Goal: Task Accomplishment & Management: Manage account settings

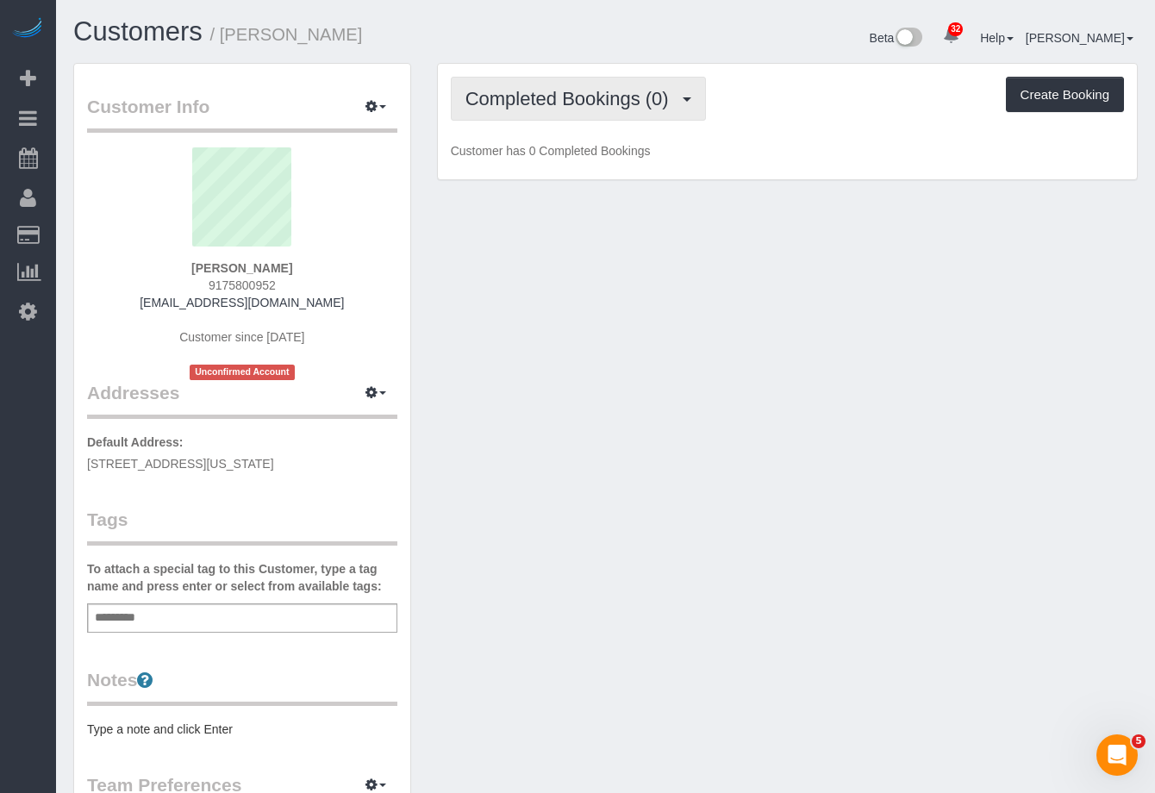
click at [528, 102] on span "Completed Bookings (0)" at bounding box center [571, 99] width 212 height 22
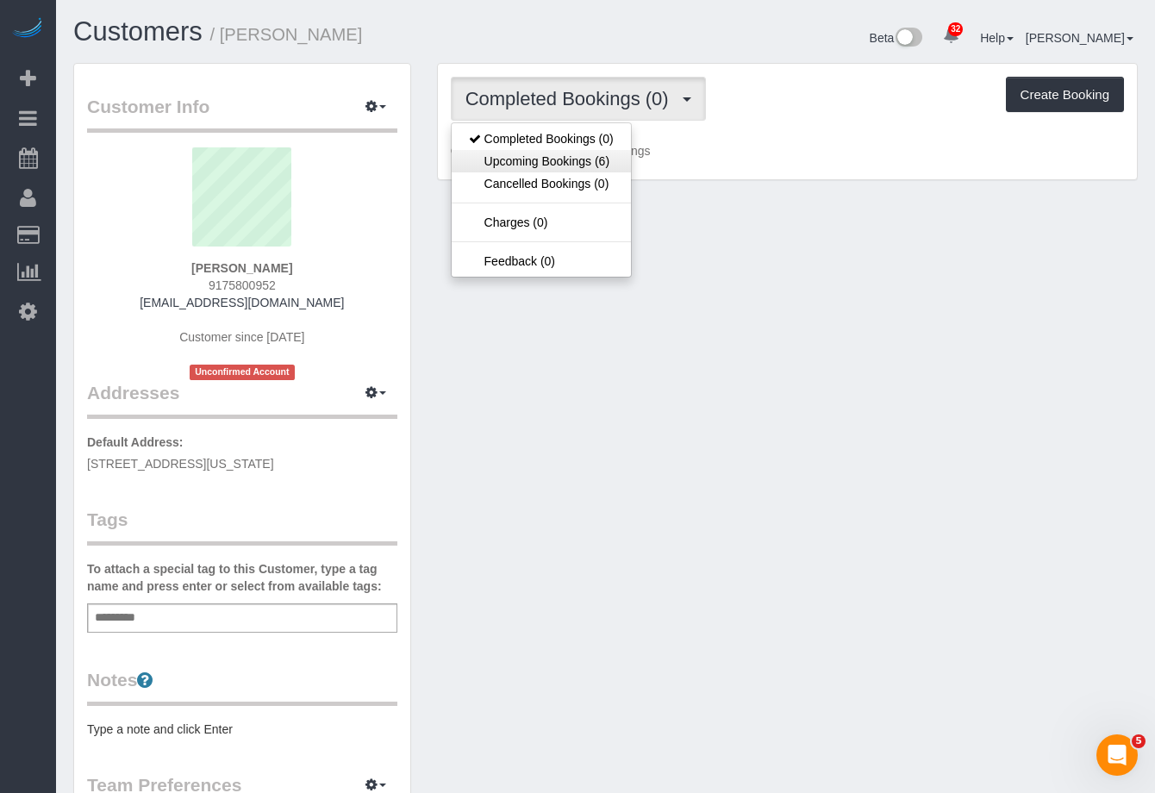
click at [524, 156] on link "Upcoming Bookings (6)" at bounding box center [541, 161] width 179 height 22
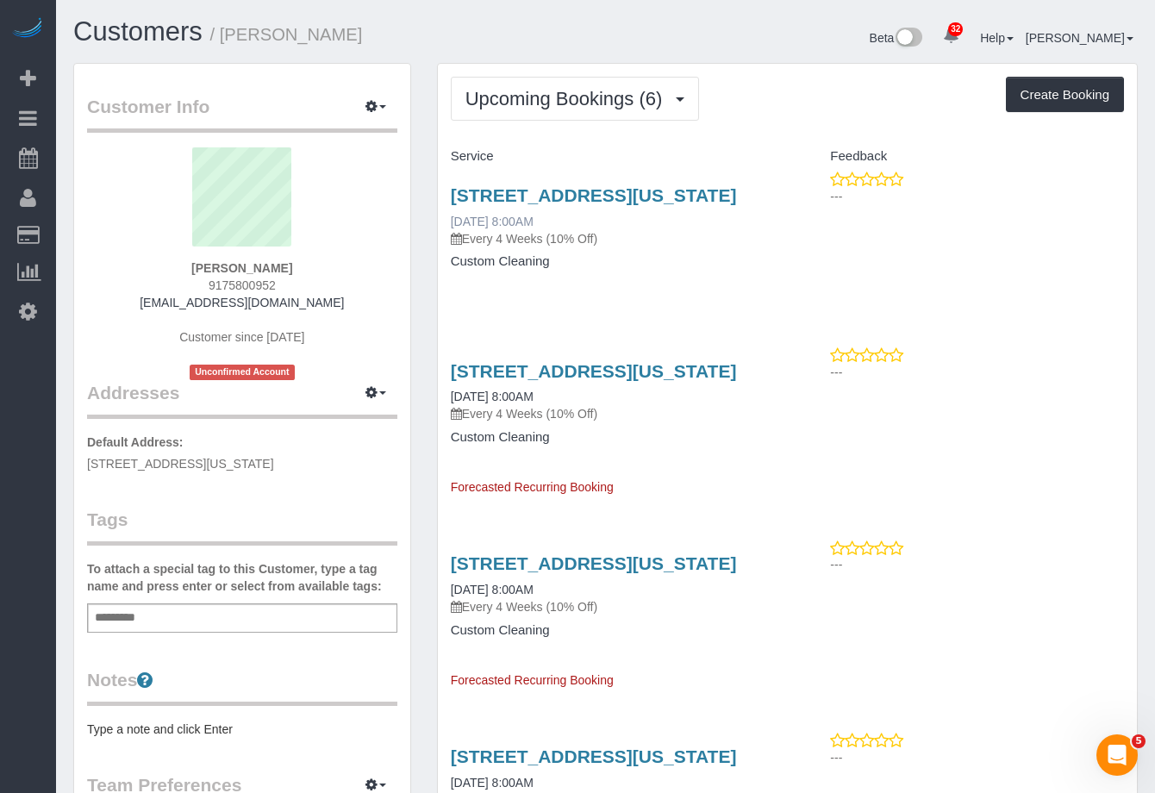
click at [514, 228] on link "10/03/2025 8:00AM" at bounding box center [492, 222] width 83 height 14
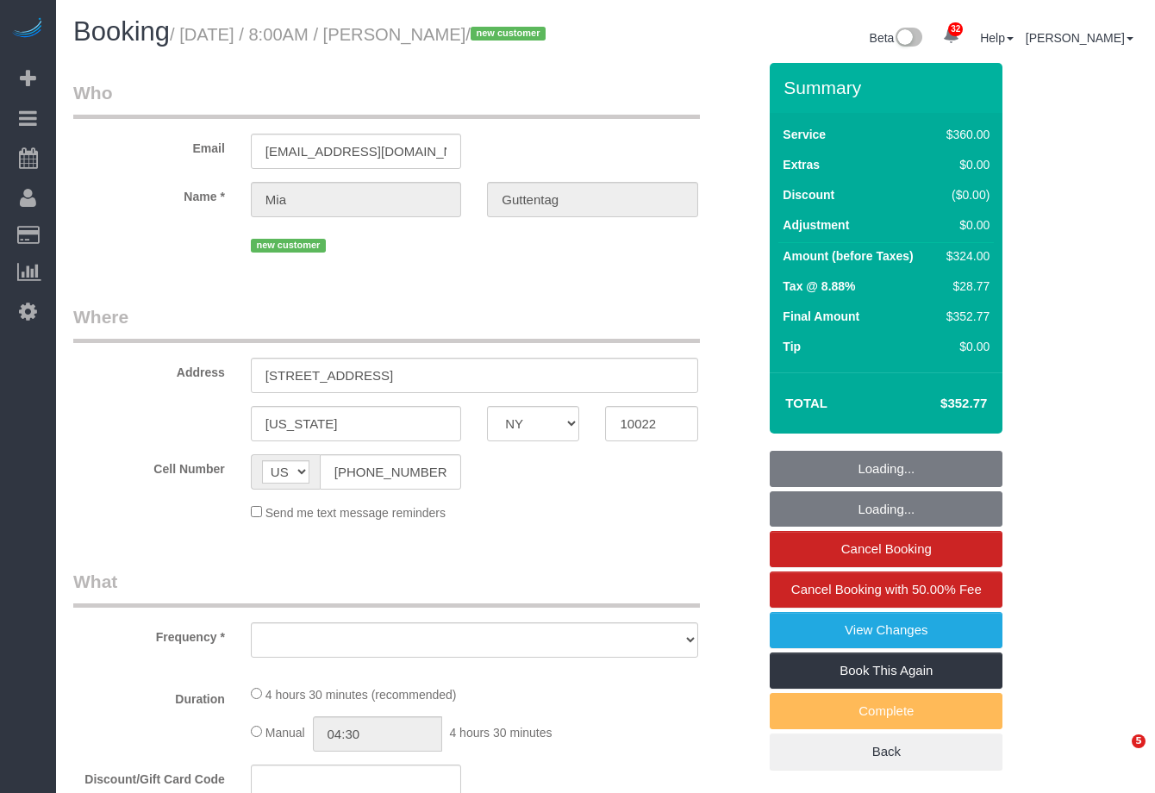
select select "NY"
select select "number:56"
select select "number:72"
select select "number:14"
select select "number:5"
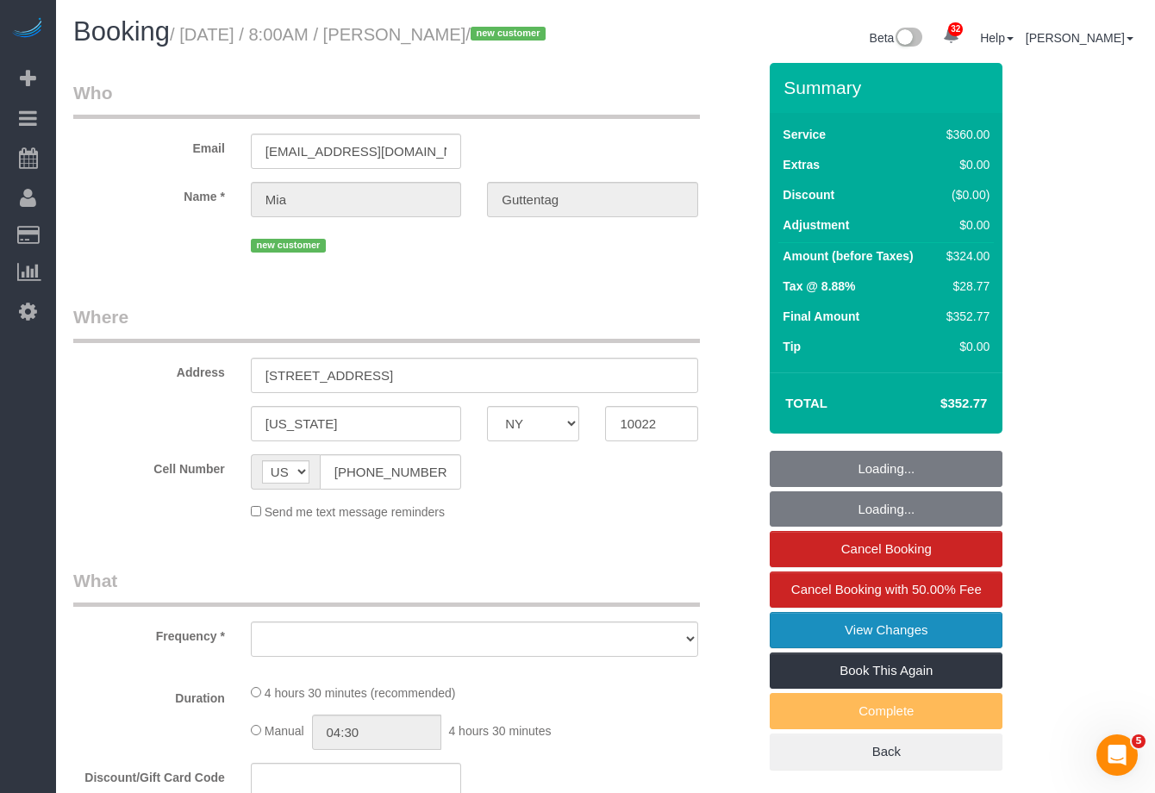
select select "string:stripe-pm_1SDoFP4VGloSiKo7tdQyVGPY"
select select "270"
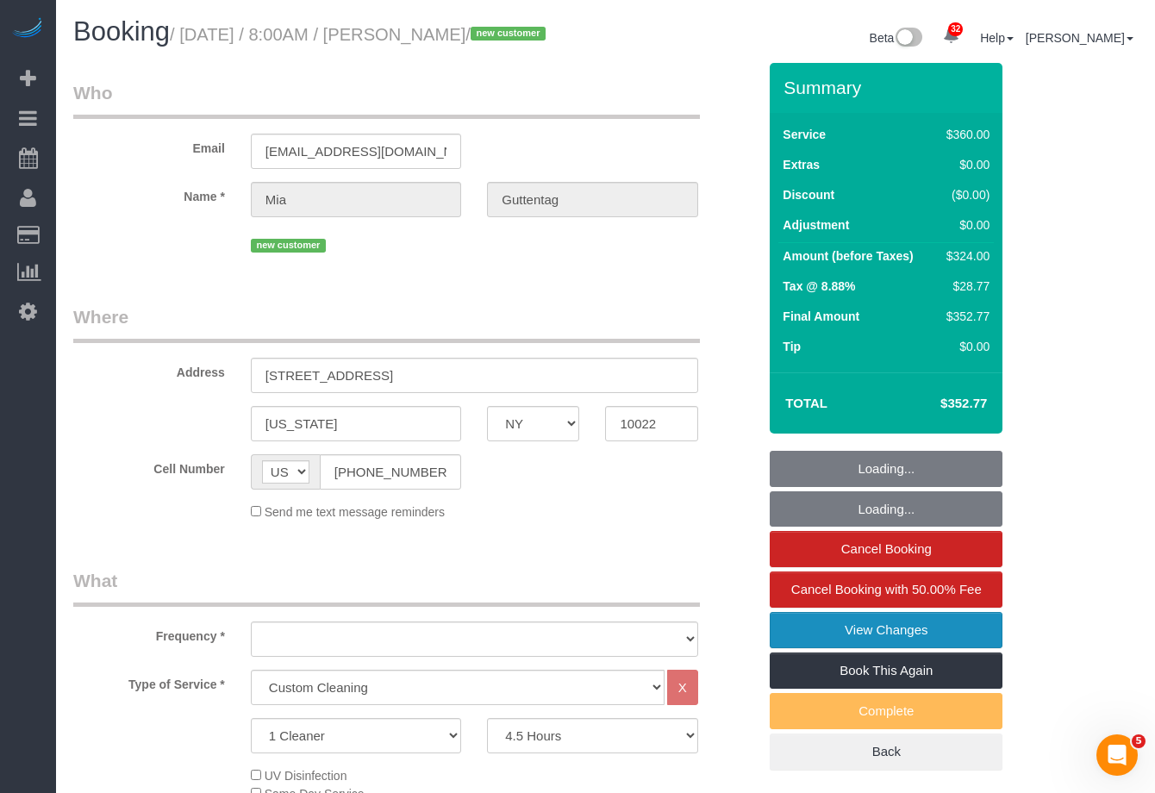
select select "object:1093"
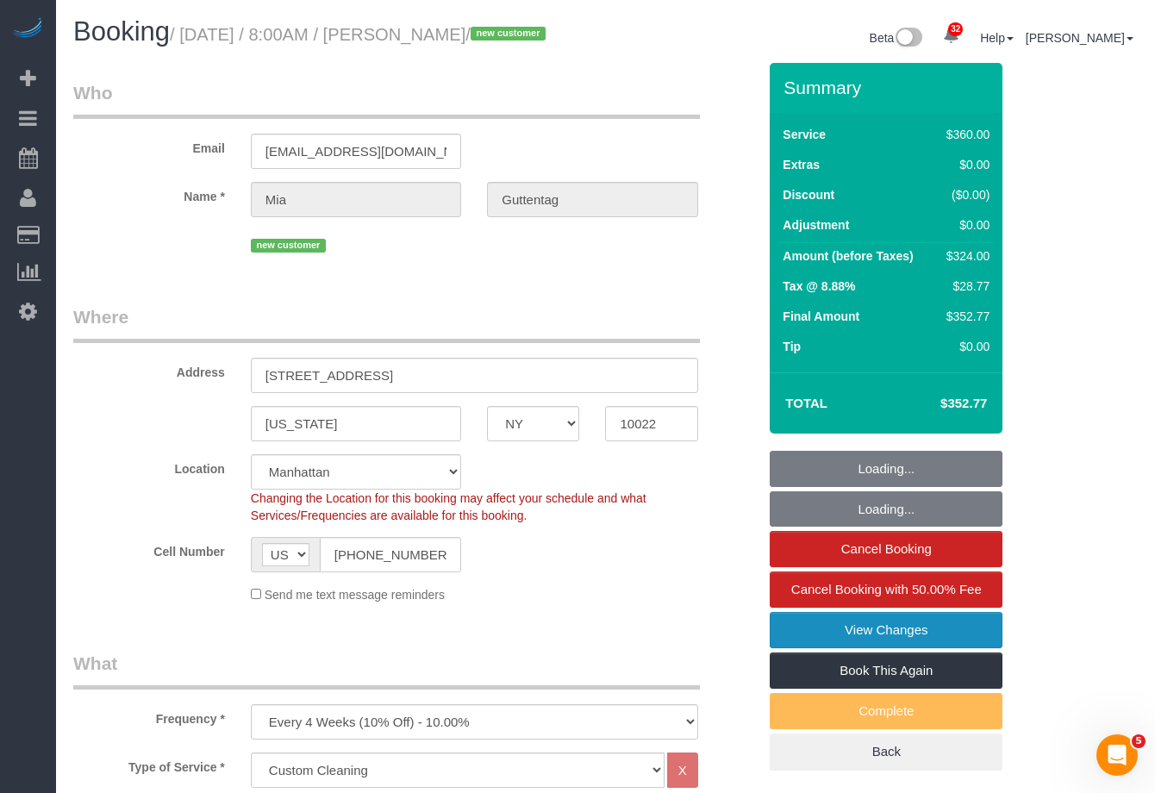
click at [956, 648] on link "View Changes" at bounding box center [886, 630] width 233 height 36
select select "spot1"
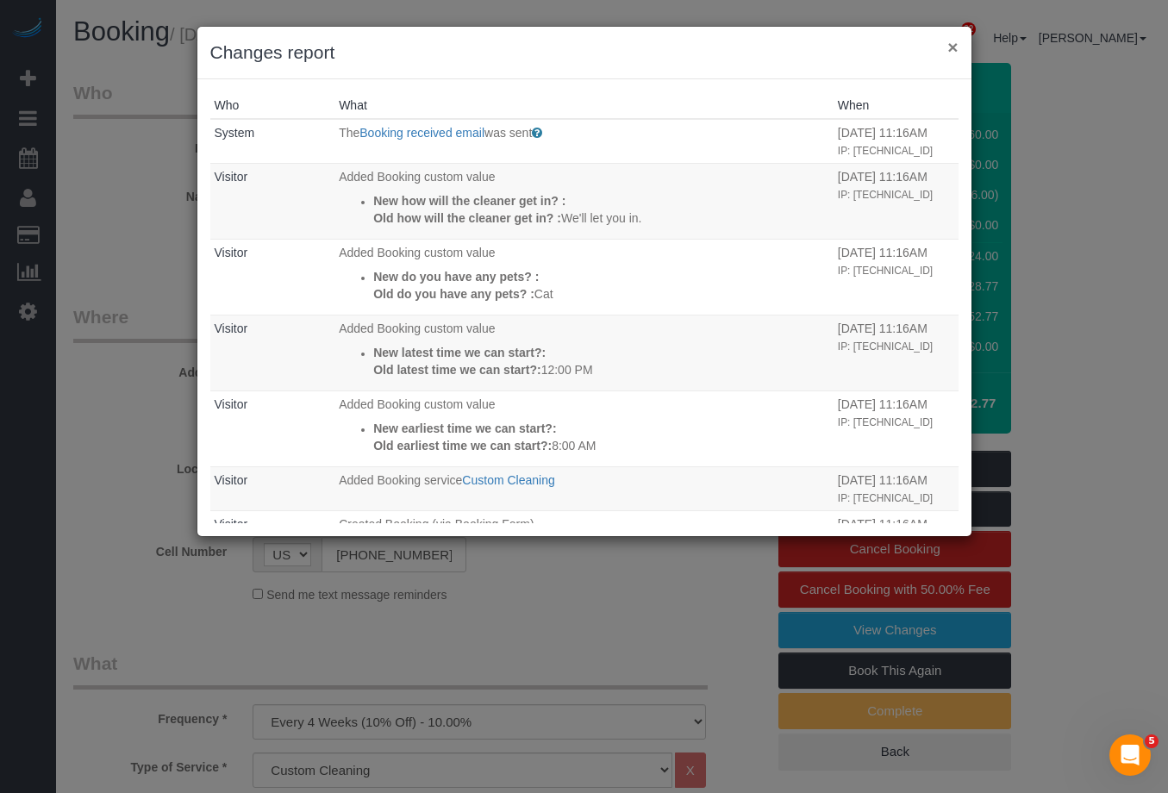
click at [954, 53] on button "×" at bounding box center [952, 47] width 10 height 18
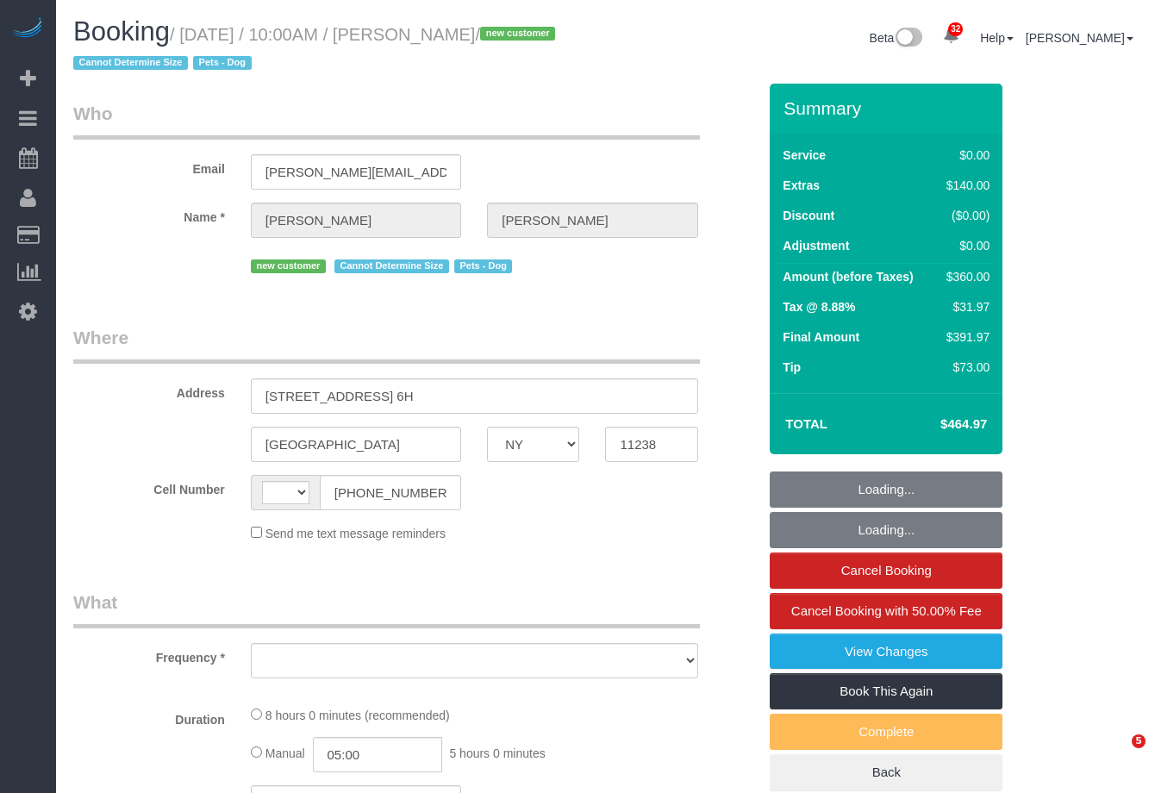
select select "NY"
select select "object:591"
select select "spot1"
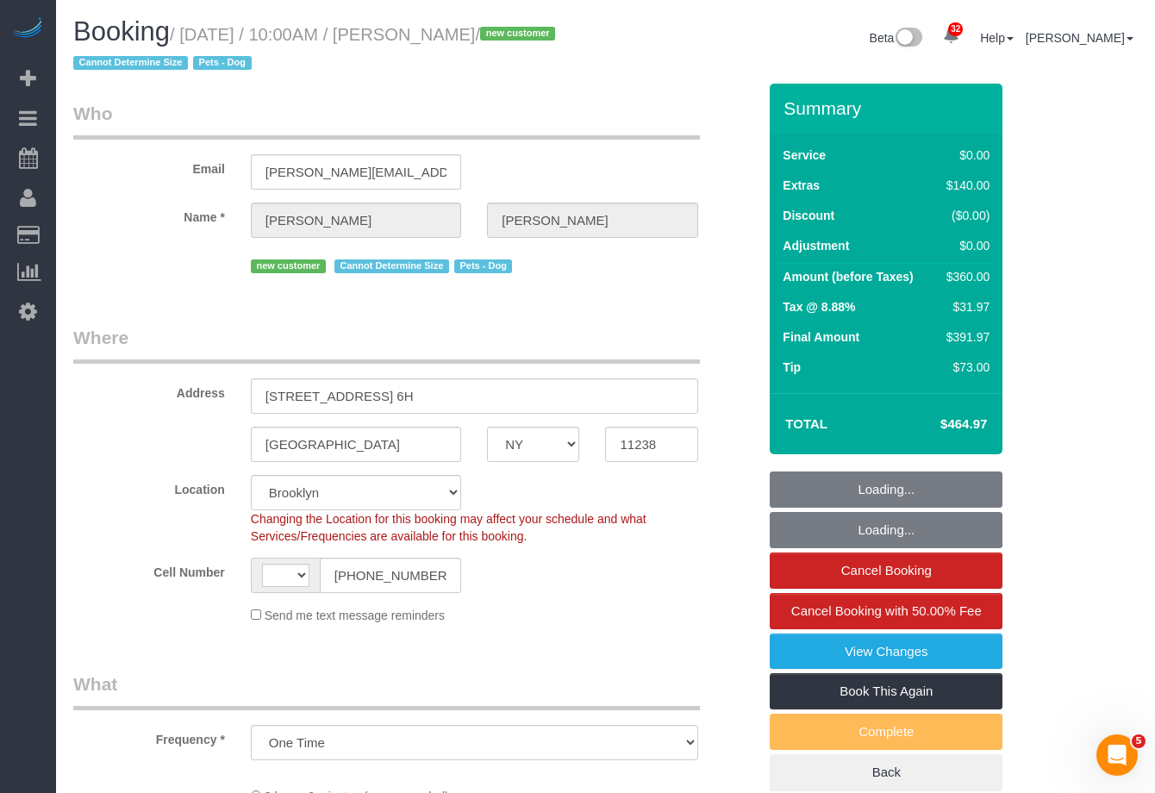
select select "string:[GEOGRAPHIC_DATA]"
select select "string:stripe-pm_1SDaYt4VGloSiKo7ydOHULQT"
select select "2"
select select "number:56"
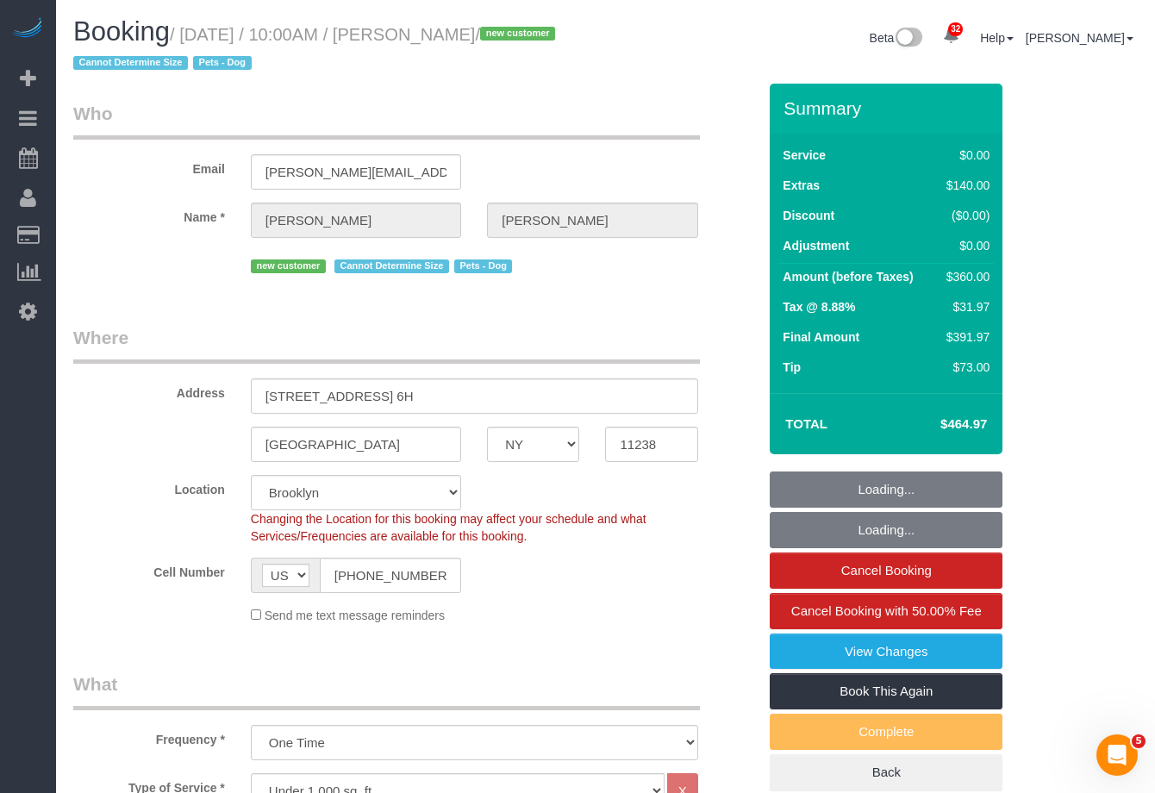
select select "number:72"
select select "number:13"
select select "number:6"
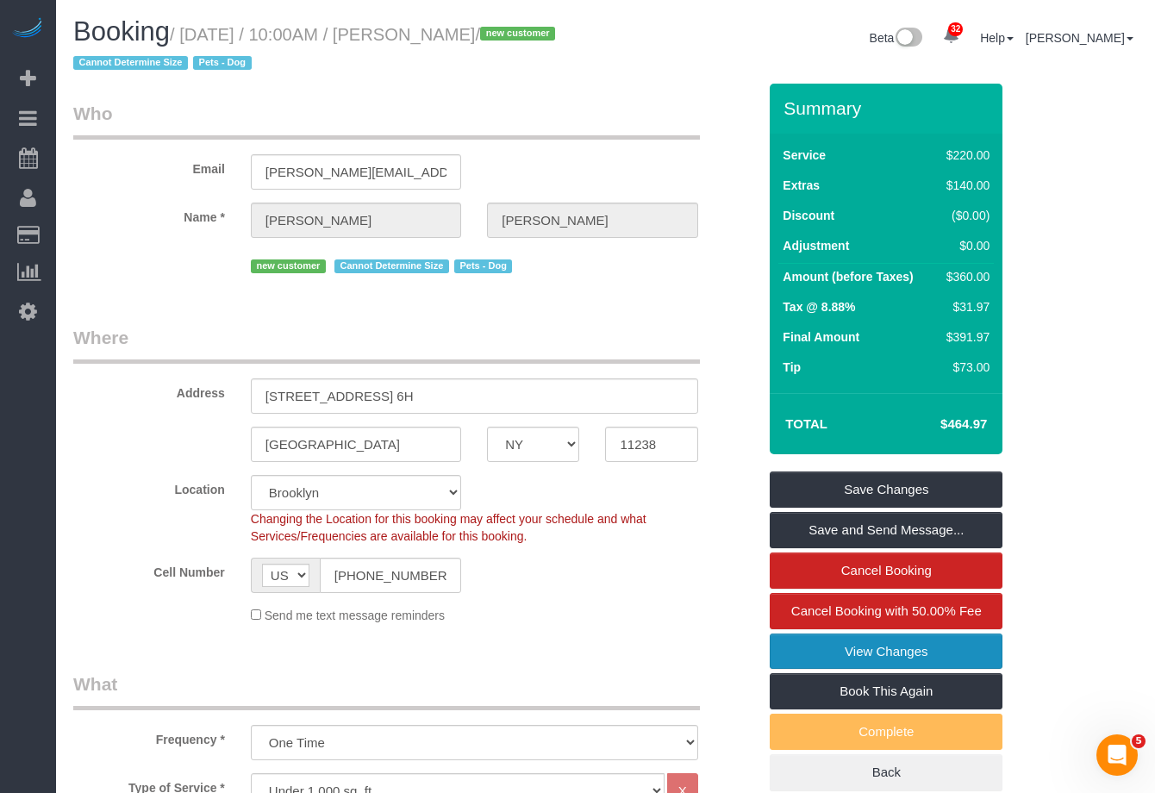
click at [945, 649] on link "View Changes" at bounding box center [886, 651] width 233 height 36
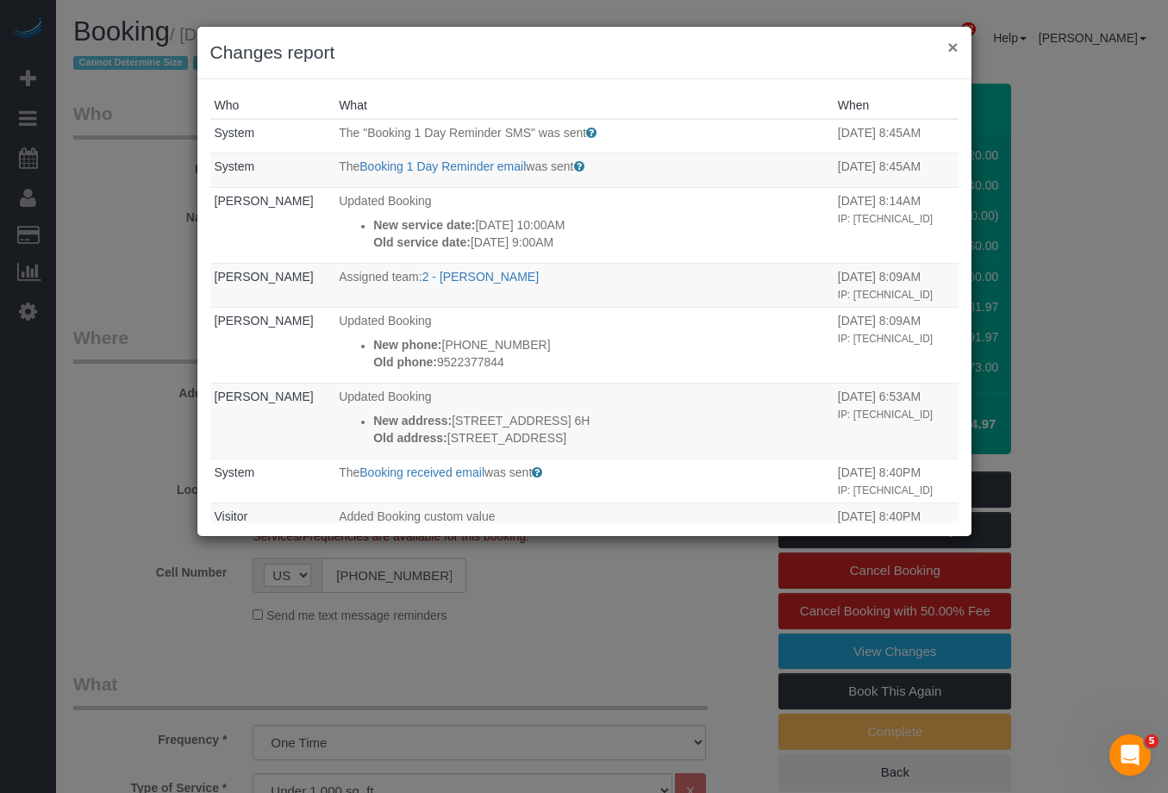
click at [952, 51] on button "×" at bounding box center [952, 47] width 10 height 18
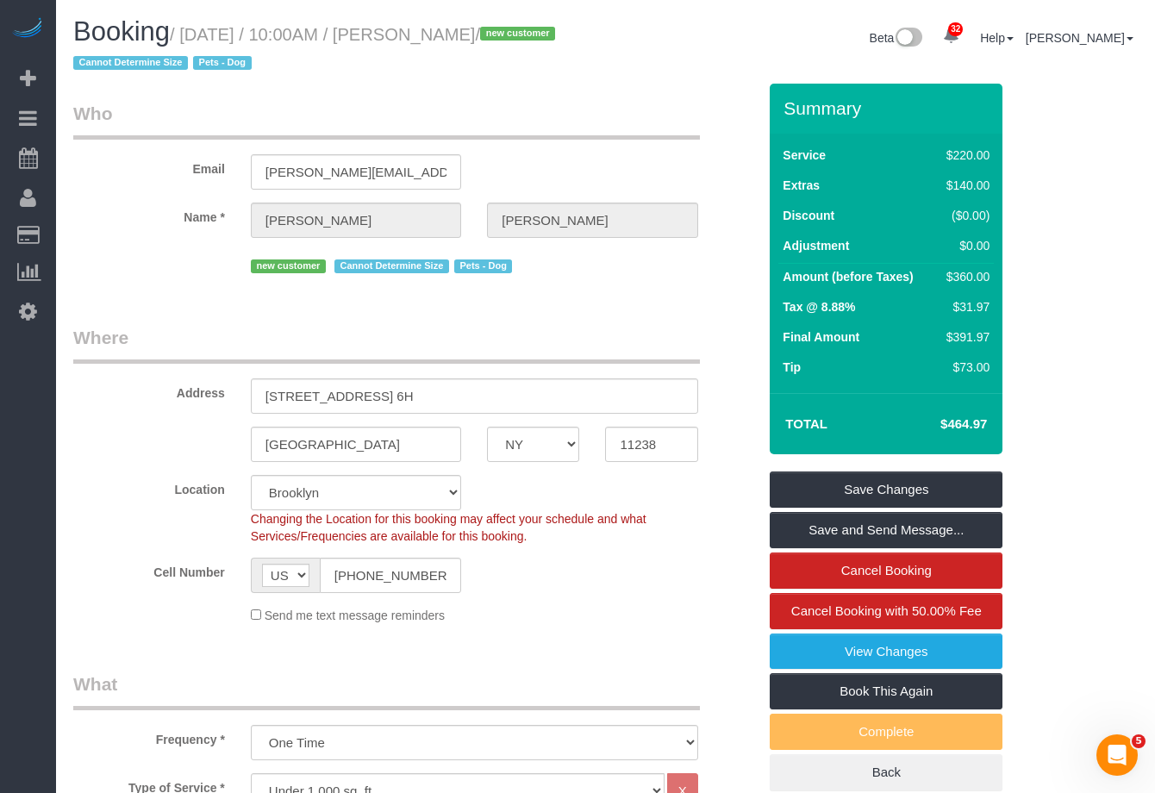
click at [897, 650] on link "View Changes" at bounding box center [886, 651] width 233 height 36
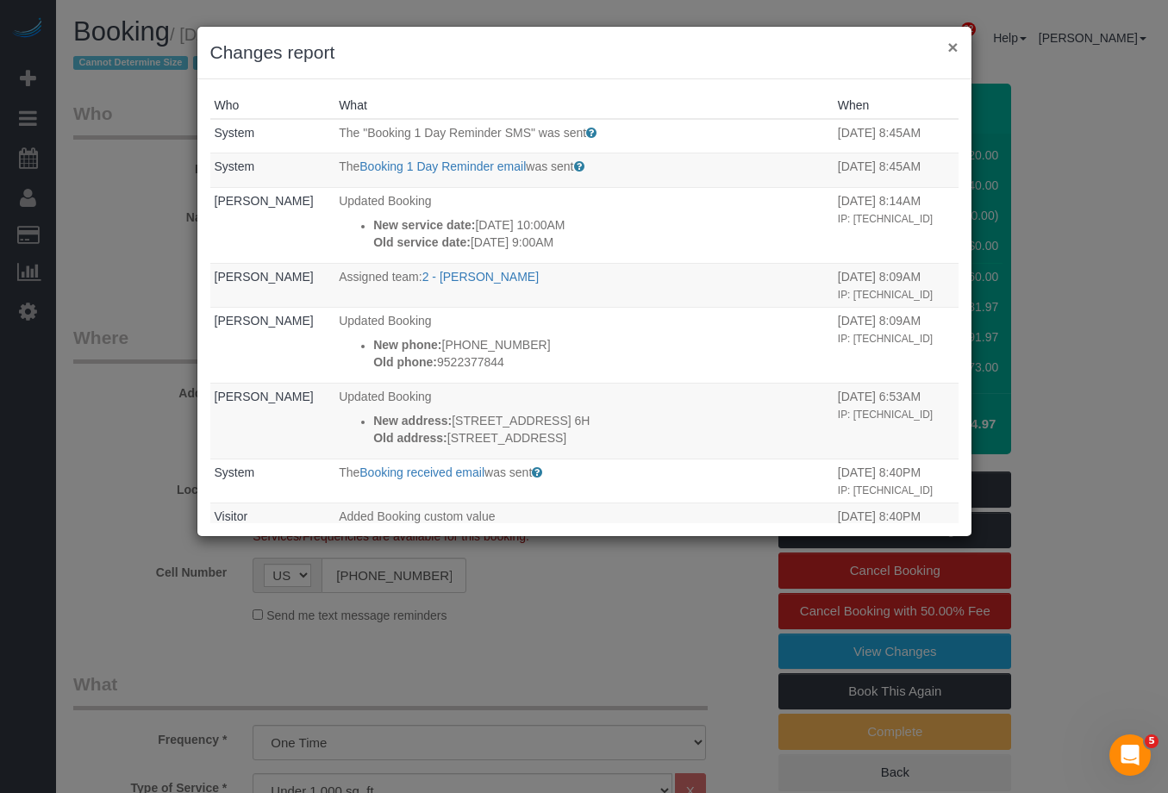
click at [952, 47] on button "×" at bounding box center [952, 47] width 10 height 18
